Goal: Understand process/instructions: Learn about a topic

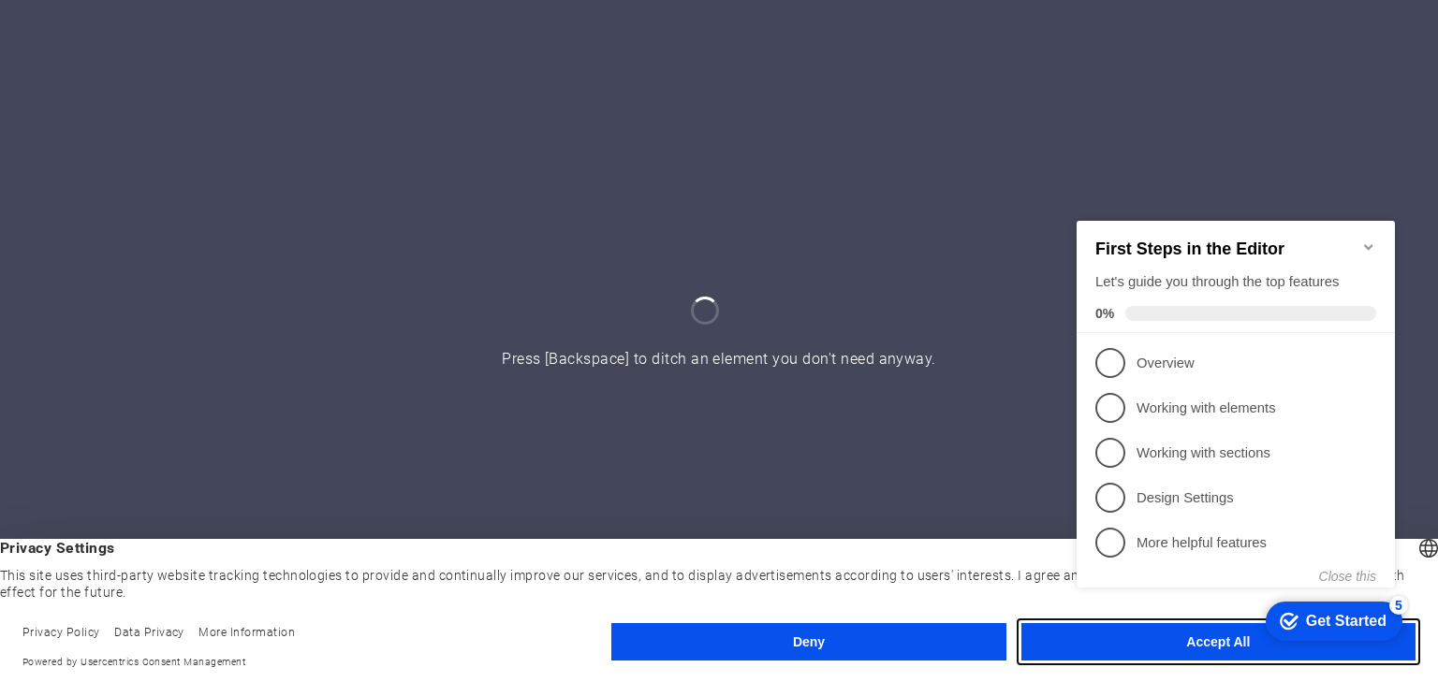
click at [1210, 655] on button "Accept All" at bounding box center [1218, 641] width 394 height 37
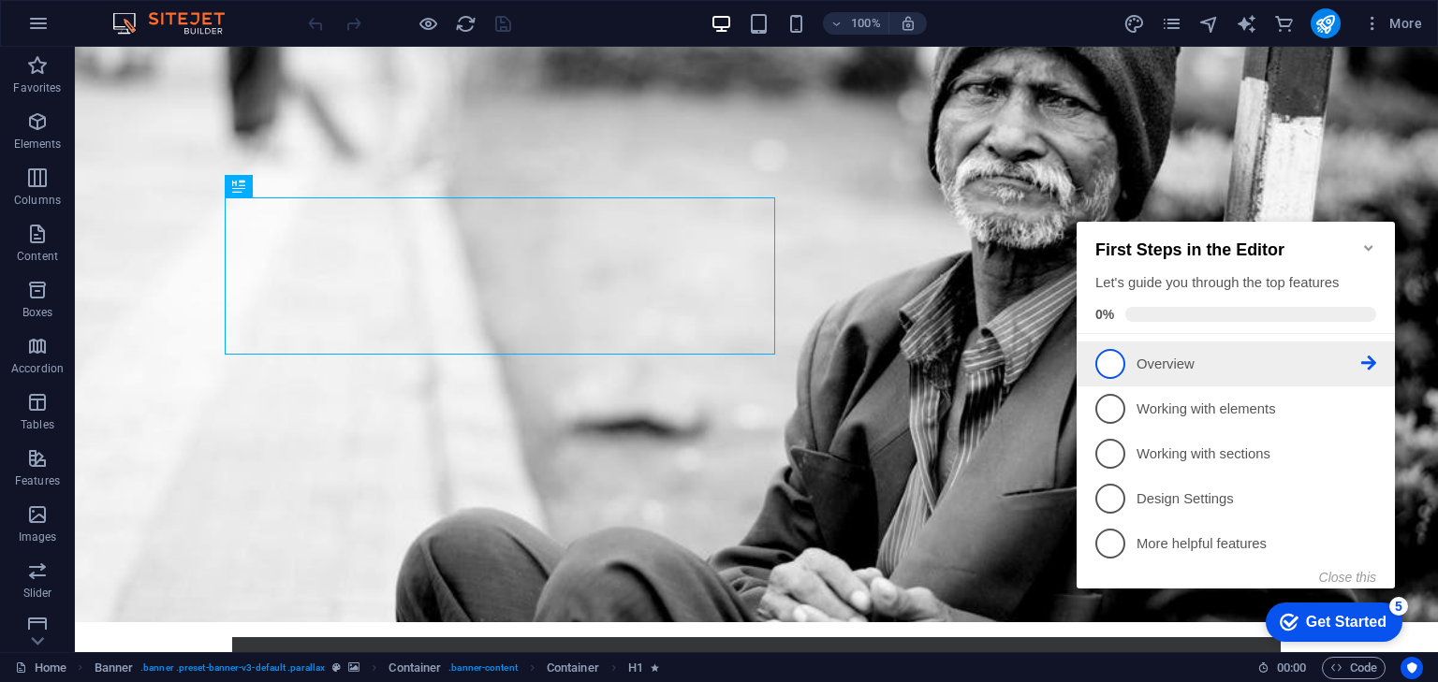
click at [1120, 373] on span "1" at bounding box center [1110, 364] width 30 height 30
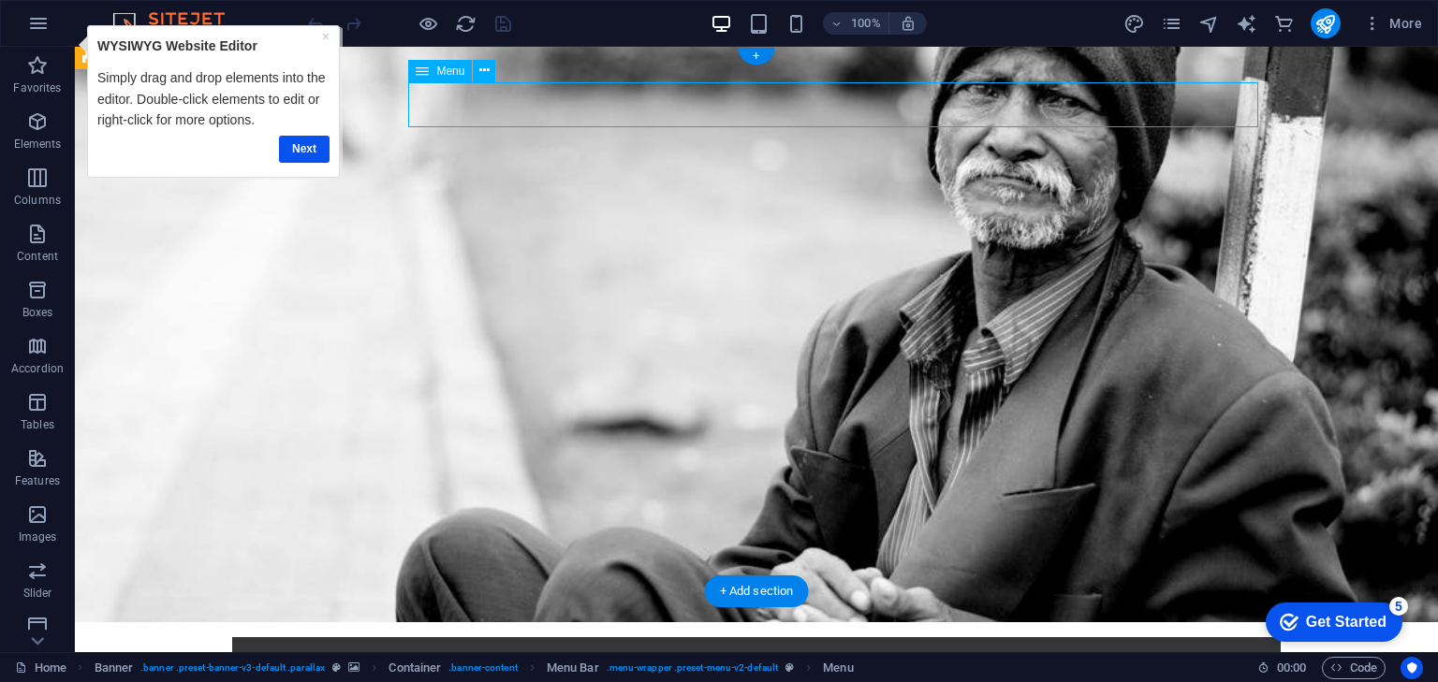
click at [306, 154] on link "Next" at bounding box center [304, 148] width 51 height 27
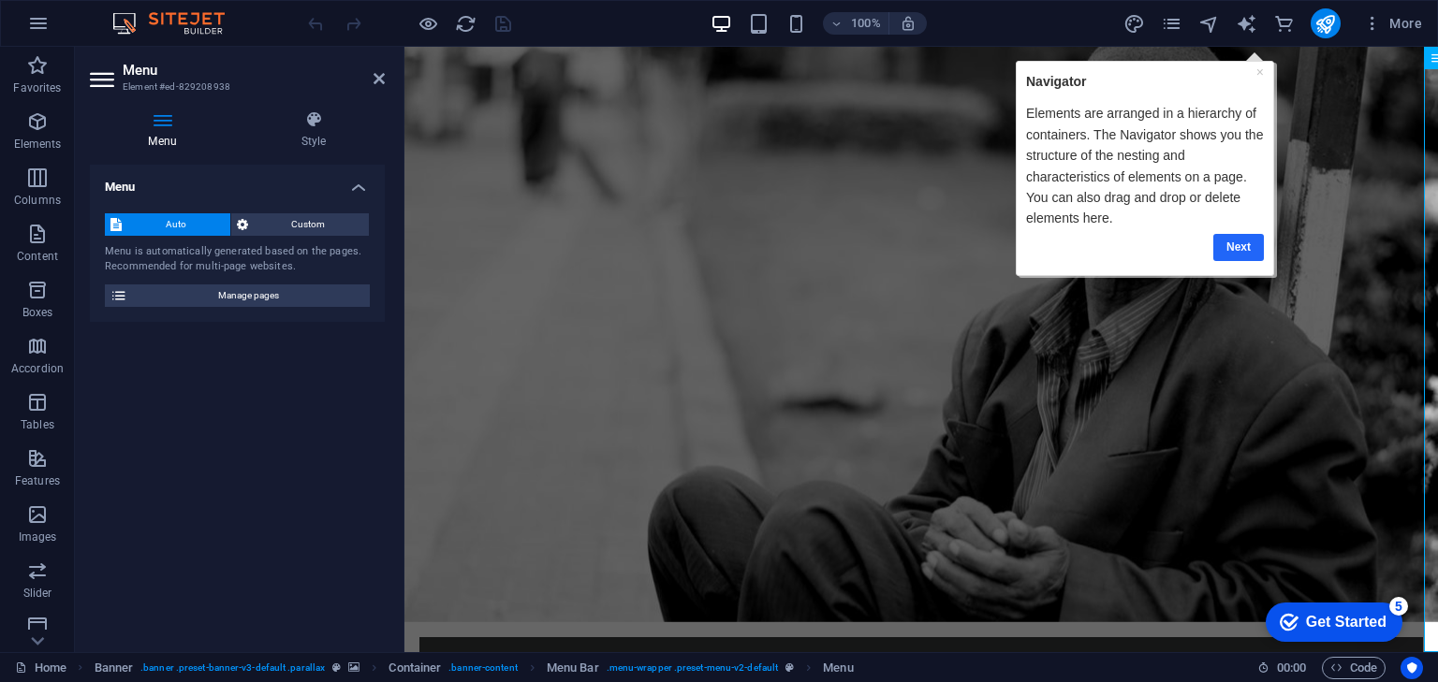
click at [1254, 241] on link "Next" at bounding box center [1237, 246] width 51 height 27
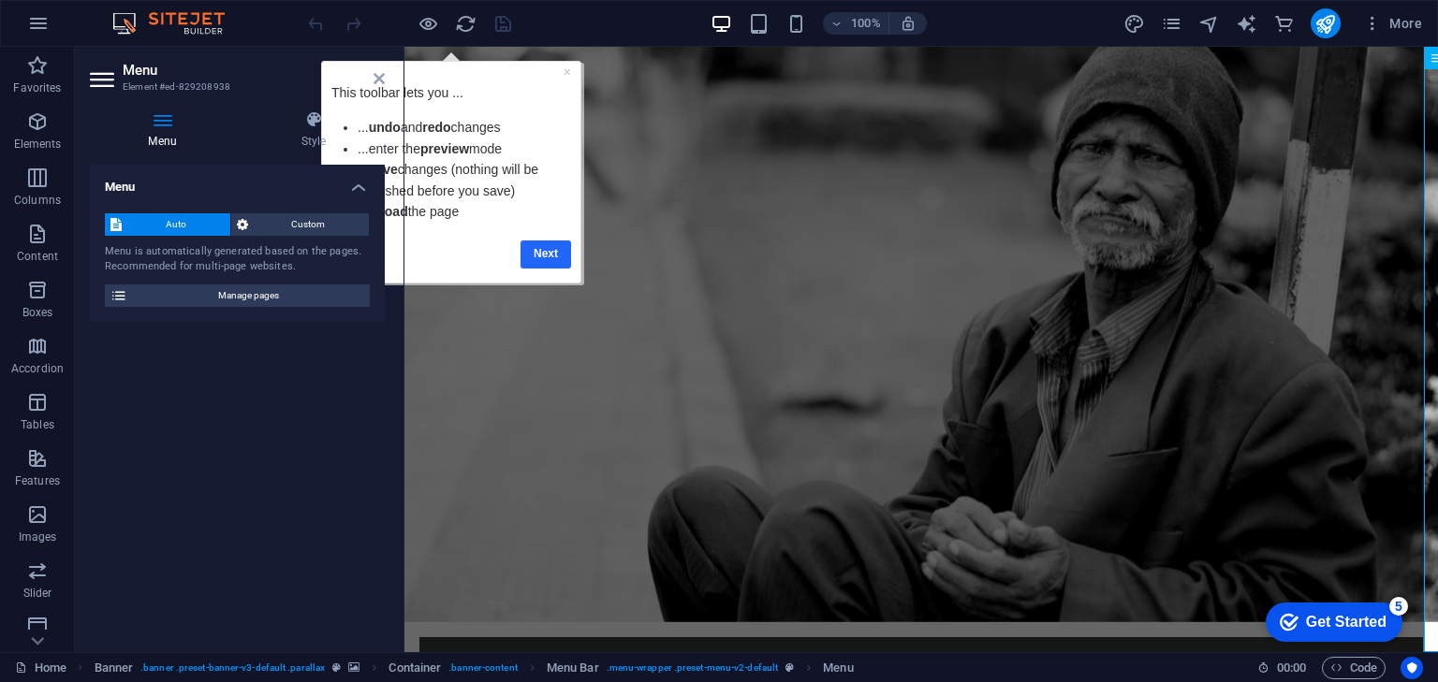
click at [542, 257] on link "Next" at bounding box center [545, 253] width 51 height 27
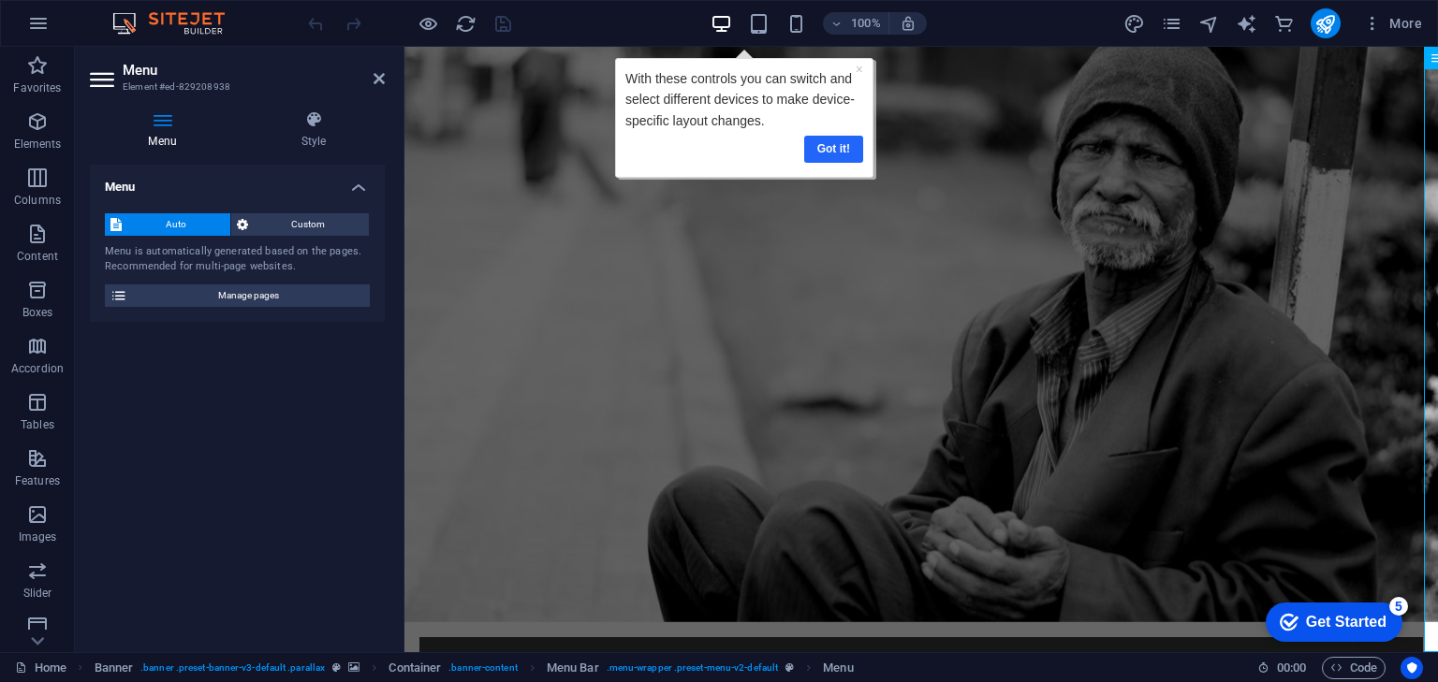
click at [839, 152] on link "Got it!" at bounding box center [832, 148] width 59 height 27
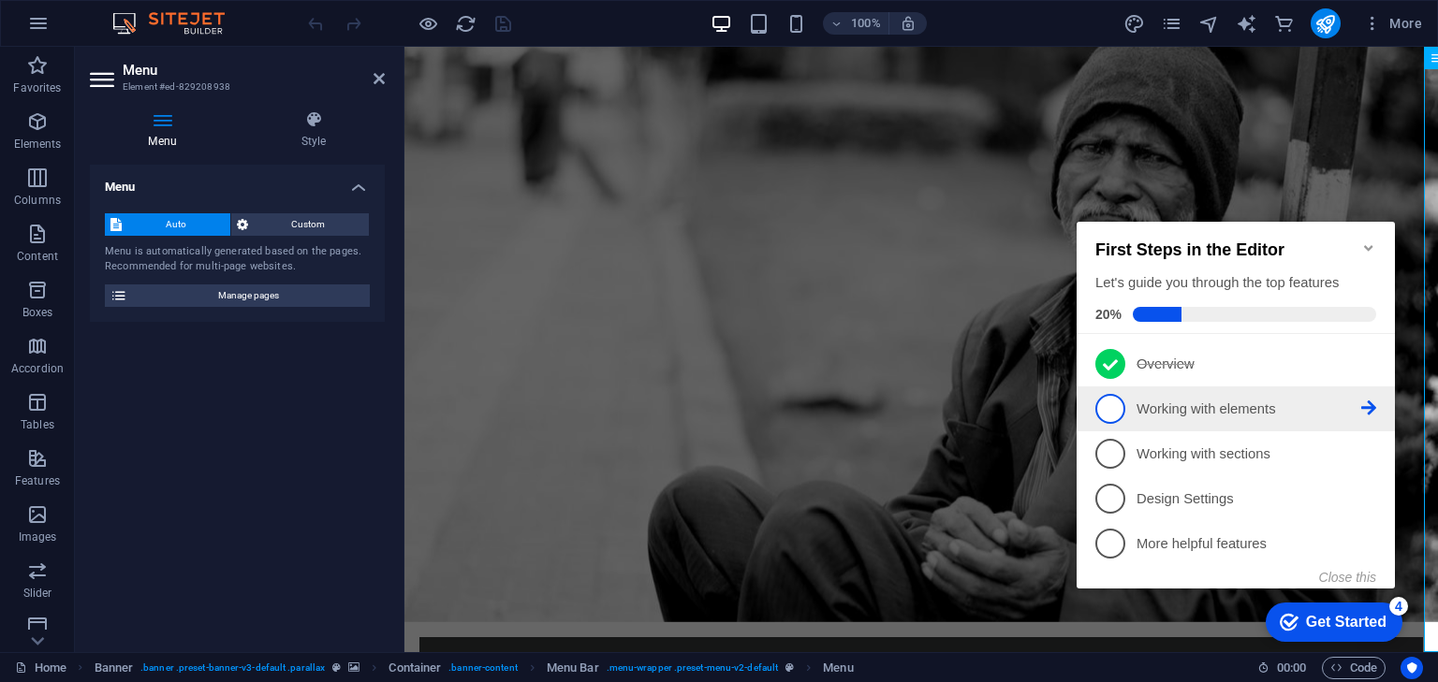
click at [1112, 405] on span "2" at bounding box center [1110, 409] width 30 height 30
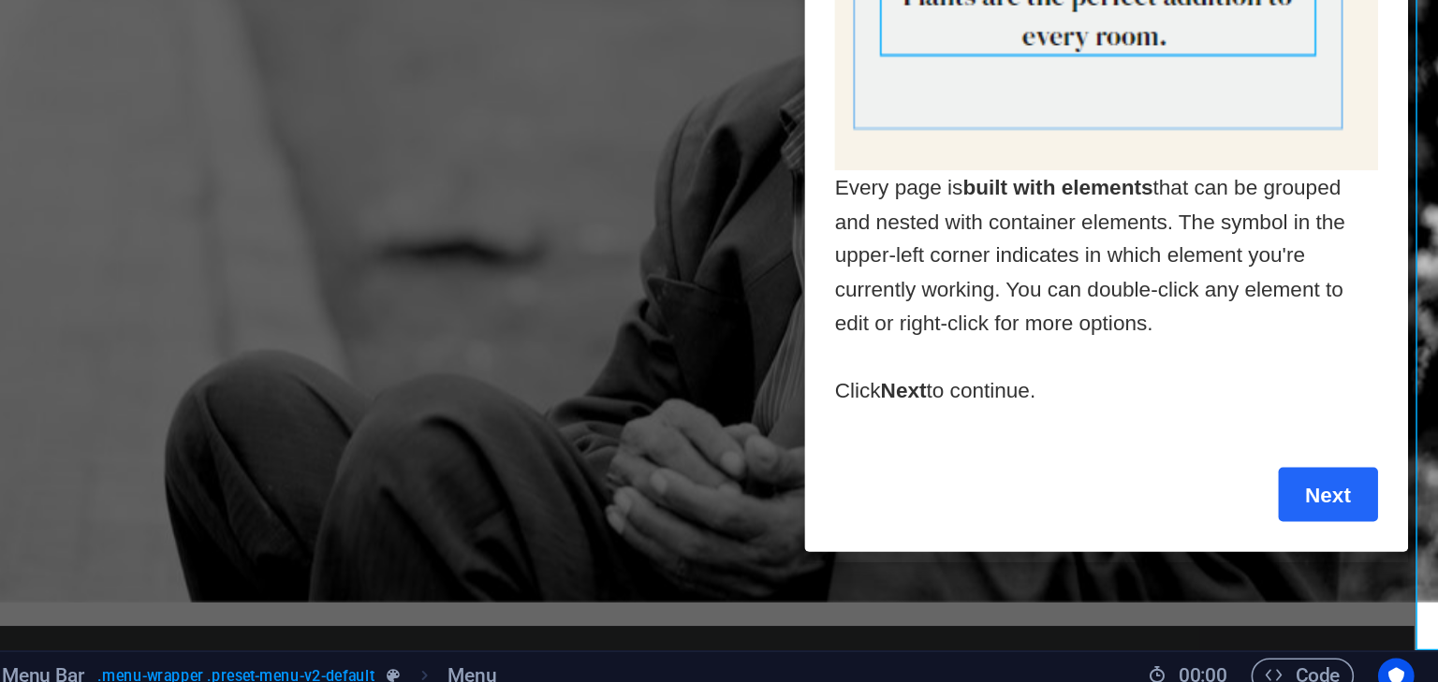
click at [1117, 201] on link "Next" at bounding box center [1129, 207] width 62 height 34
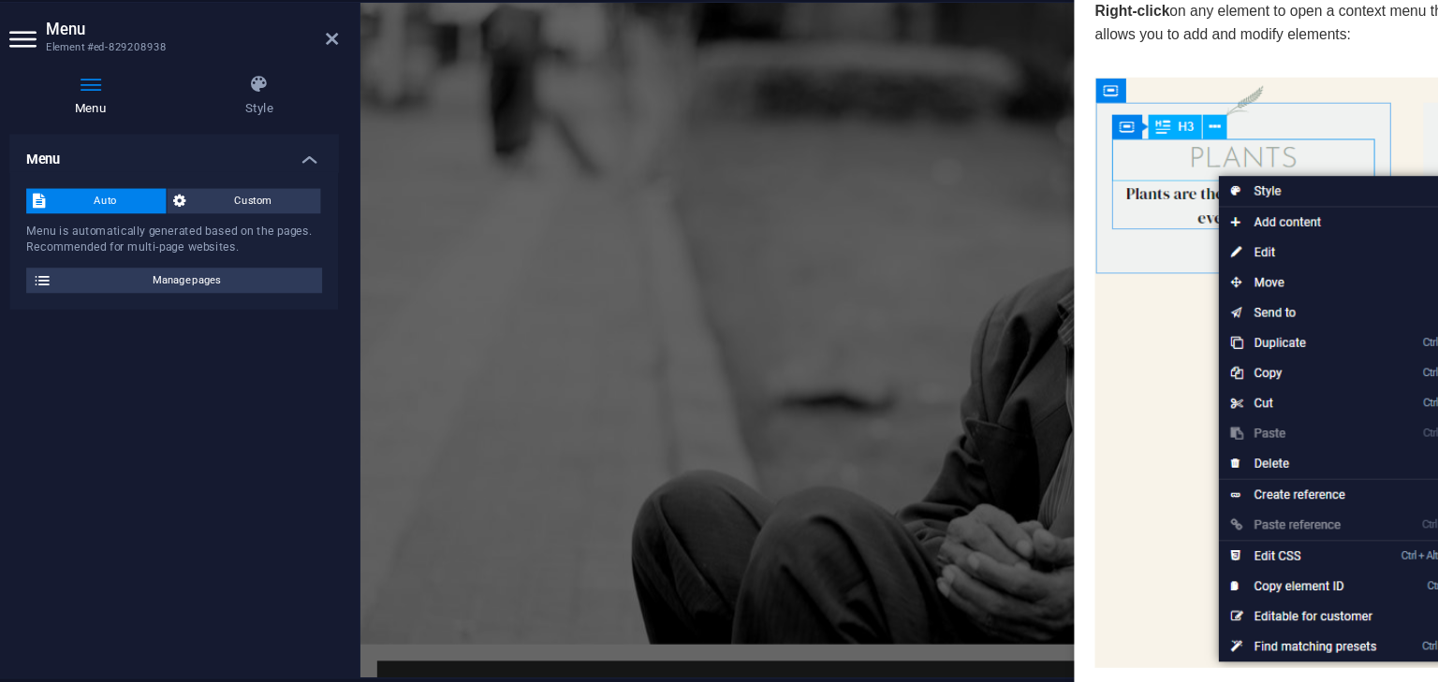
click at [1123, 310] on img at bounding box center [1260, 331] width 337 height 531
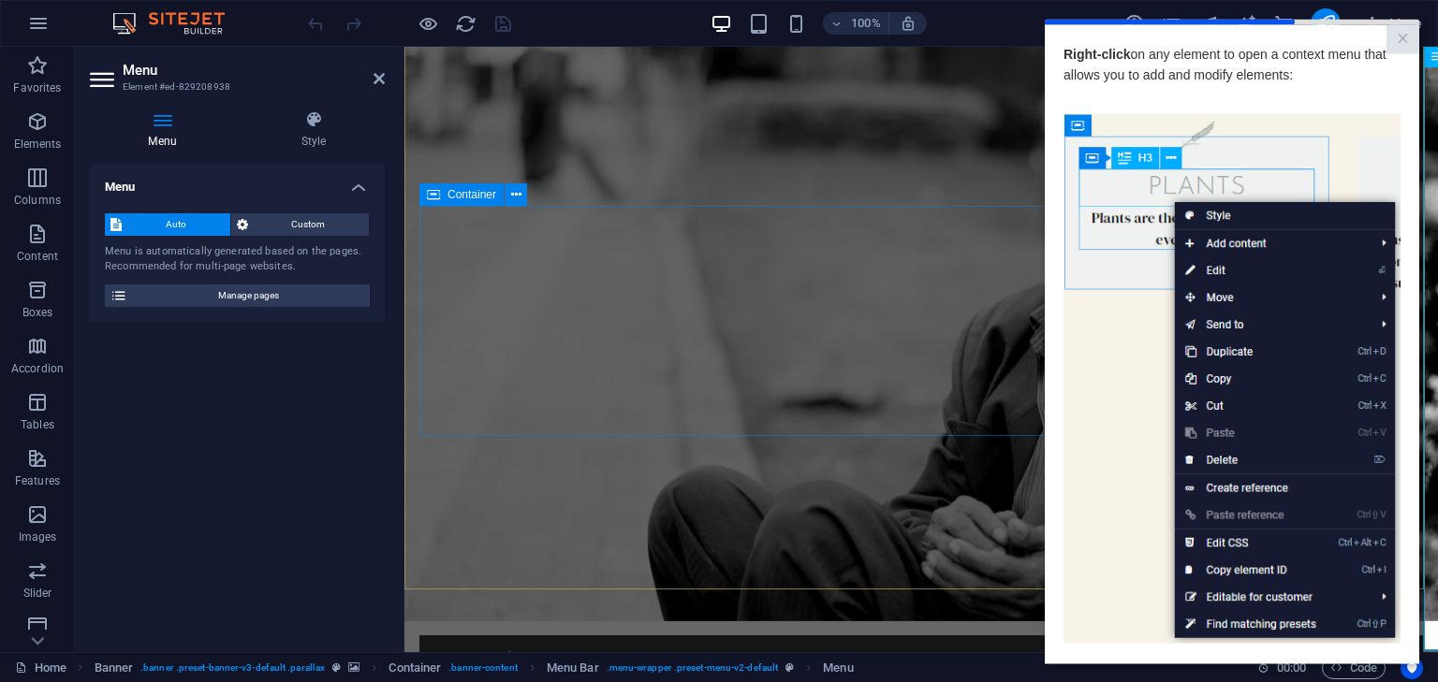
click at [1268, 21] on div "current step" at bounding box center [1170, 22] width 250 height 6
click at [1151, 344] on img at bounding box center [1231, 378] width 337 height 531
click at [1301, 128] on img at bounding box center [1231, 378] width 337 height 531
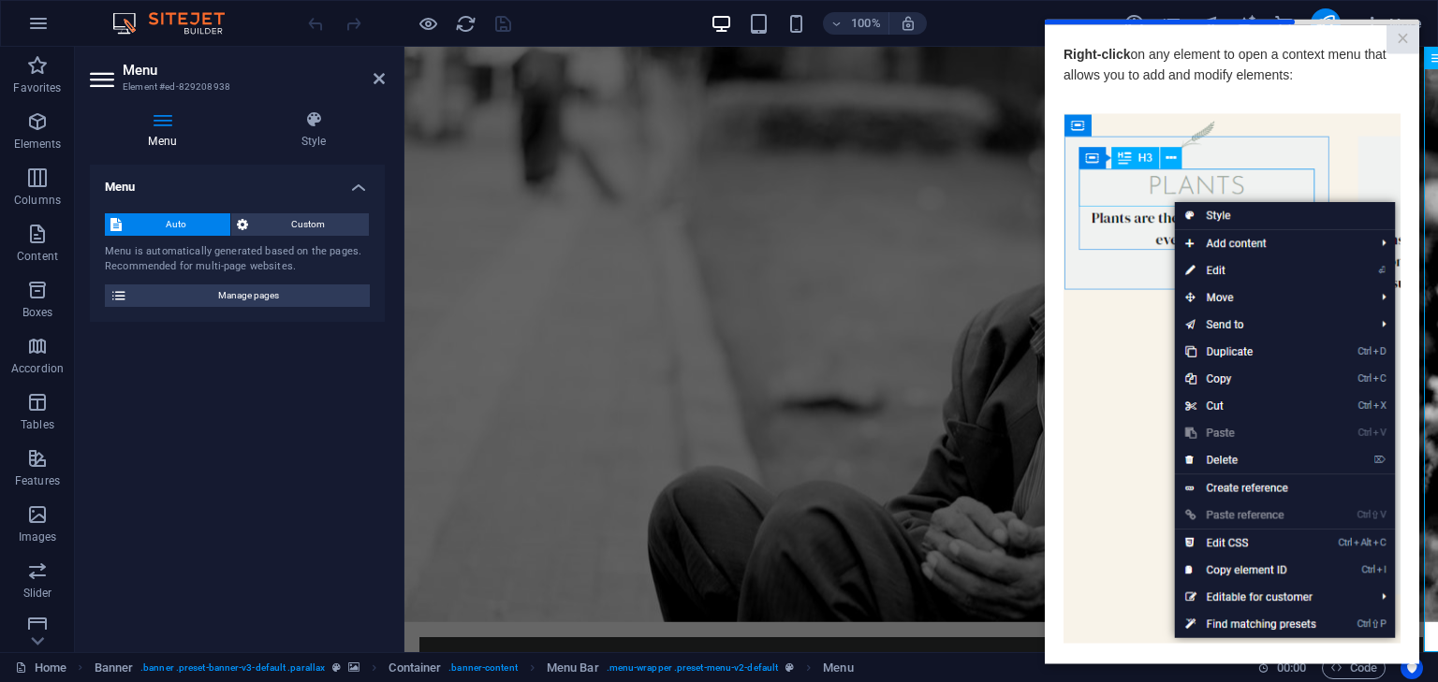
click at [1301, 128] on img at bounding box center [1231, 378] width 337 height 531
click at [1399, 37] on link "×" at bounding box center [1402, 38] width 33 height 29
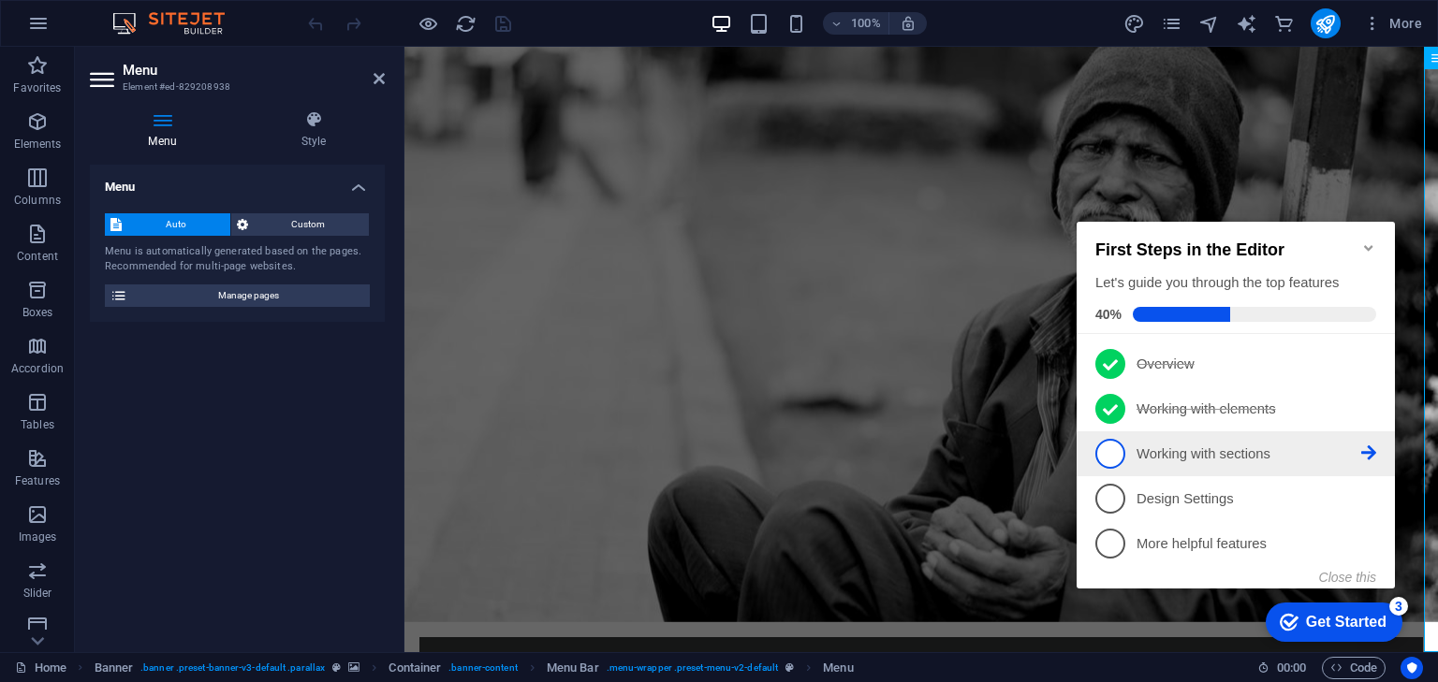
click at [1111, 446] on span "3" at bounding box center [1110, 454] width 30 height 30
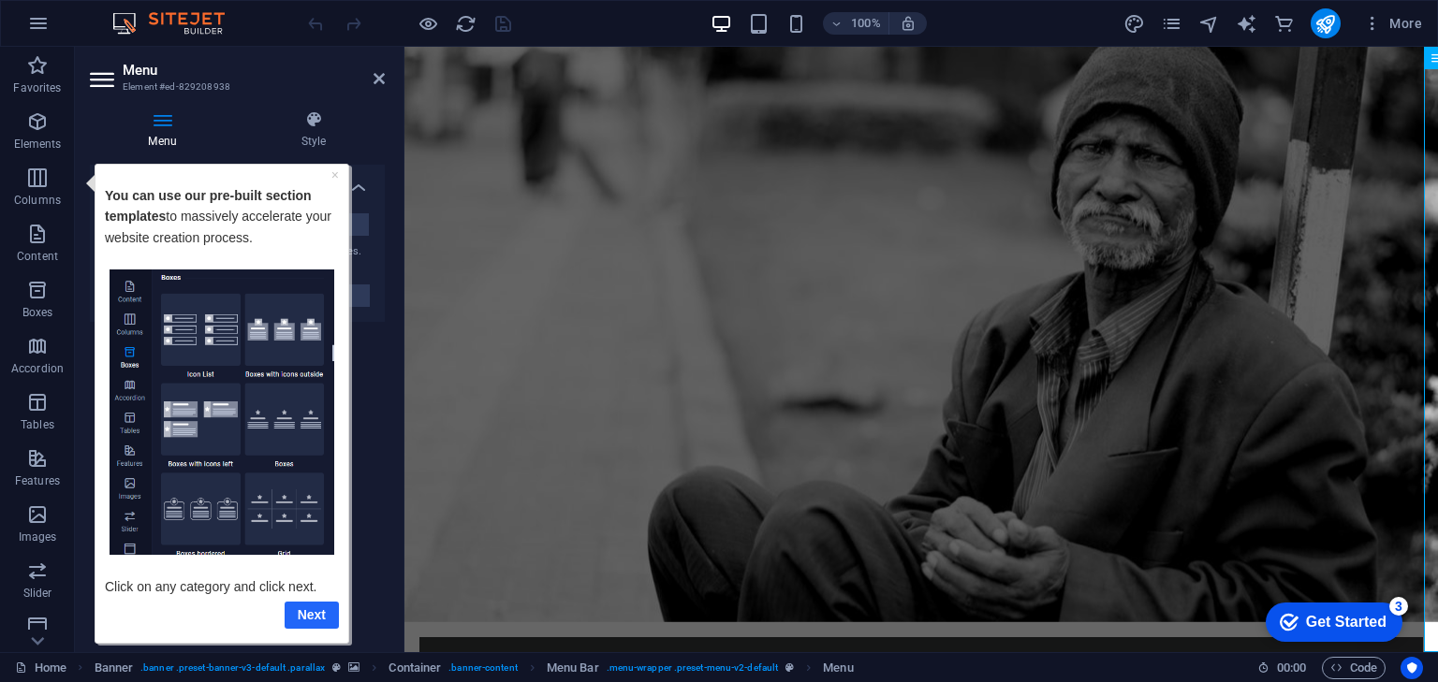
click at [303, 615] on link "Next" at bounding box center [312, 614] width 54 height 27
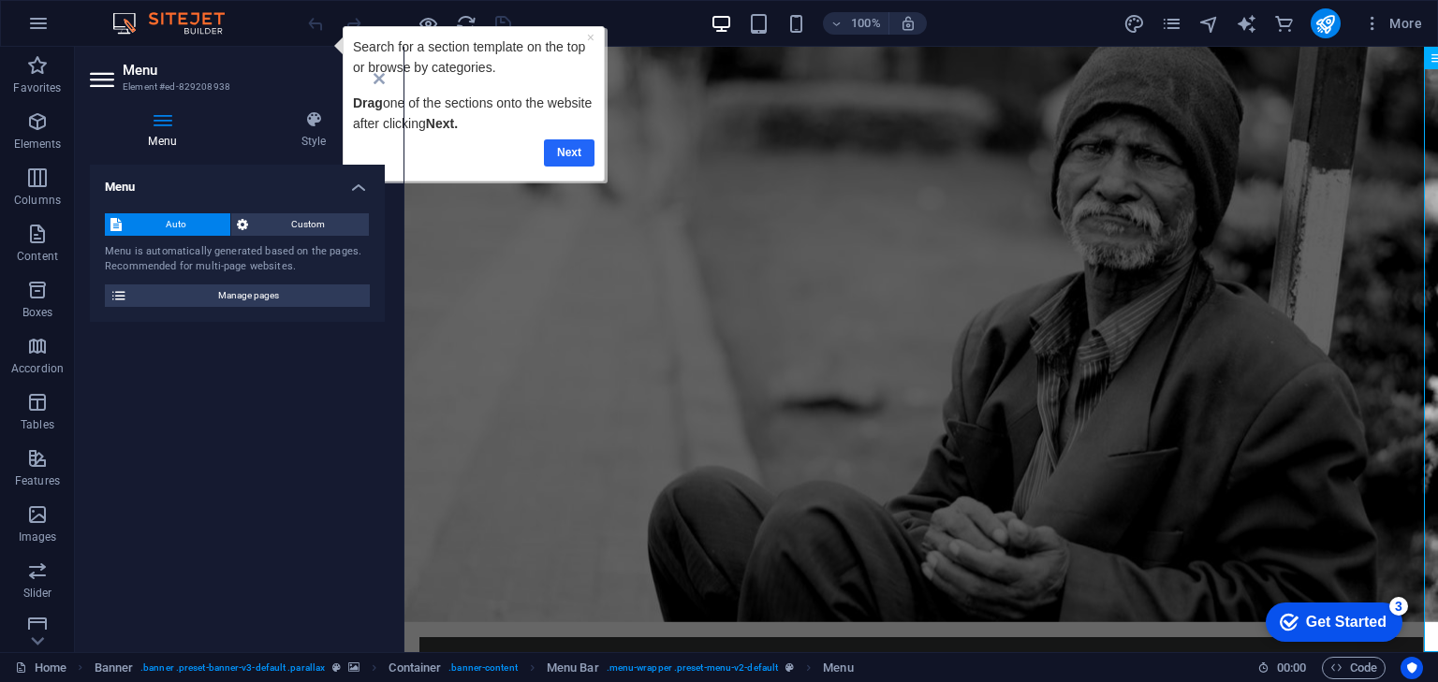
click at [559, 160] on link "Next" at bounding box center [569, 152] width 51 height 27
